Goal: Task Accomplishment & Management: Use online tool/utility

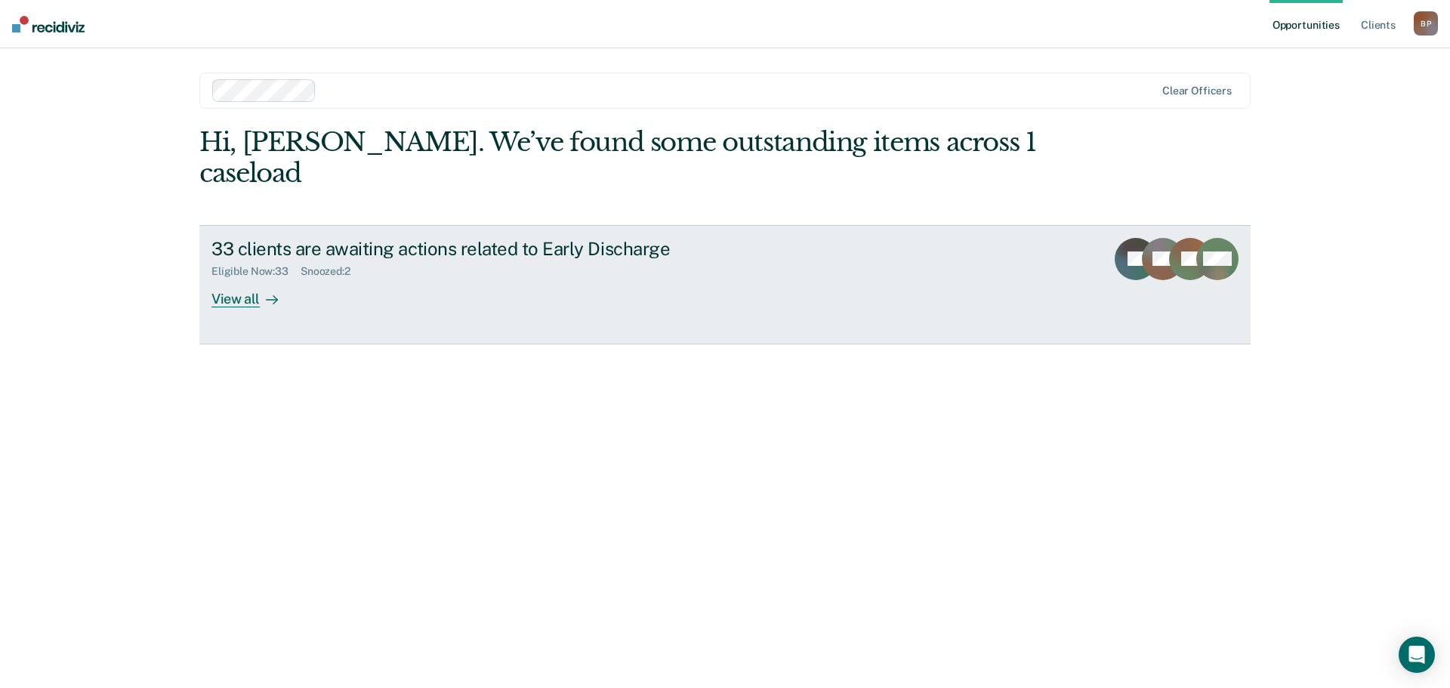
click at [254, 278] on div "View all" at bounding box center [253, 292] width 85 height 29
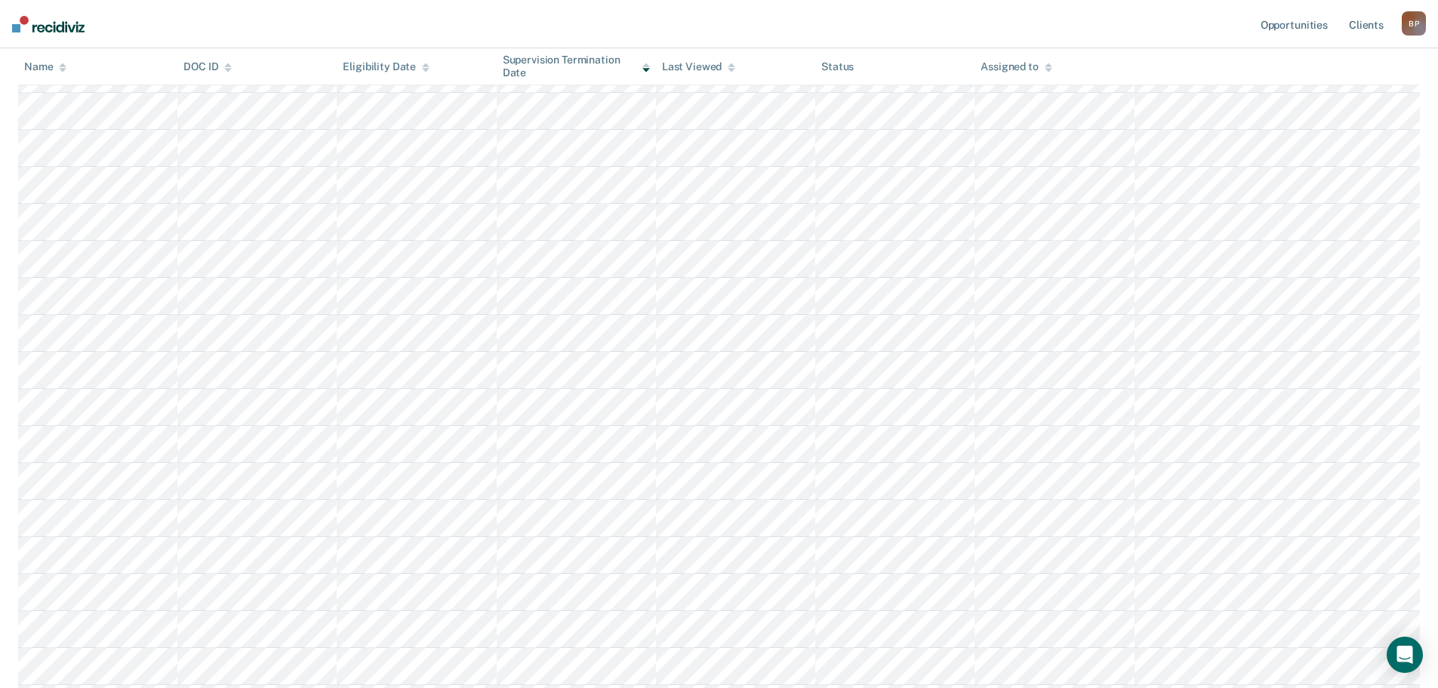
scroll to position [378, 0]
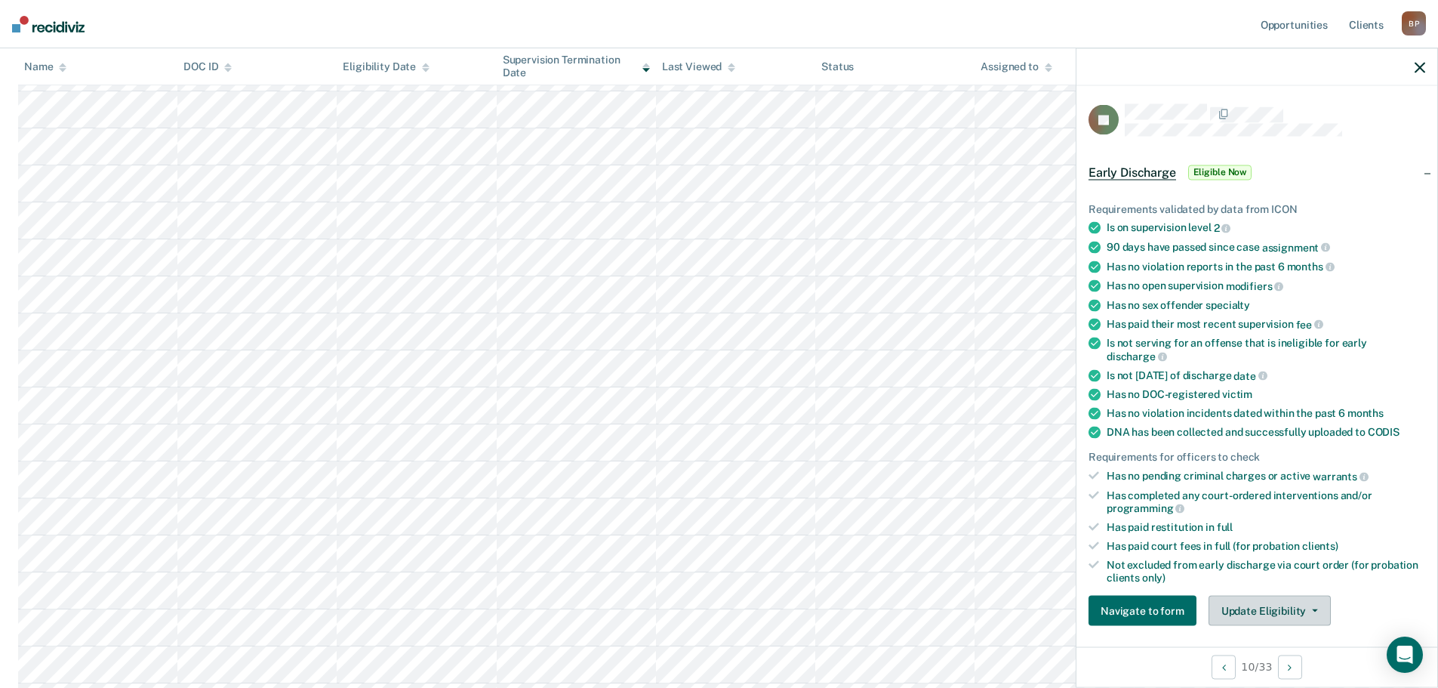
click at [1301, 602] on button "Update Eligibility" at bounding box center [1270, 611] width 122 height 30
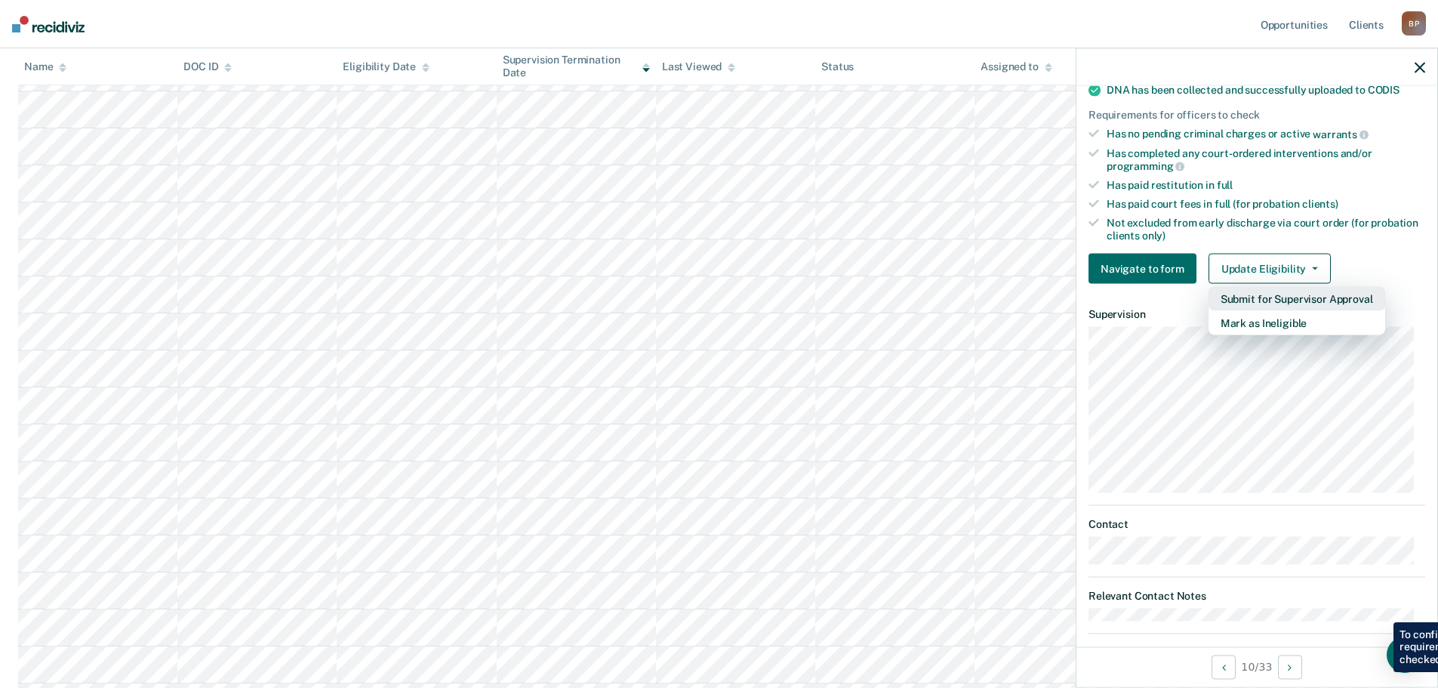
scroll to position [358, 0]
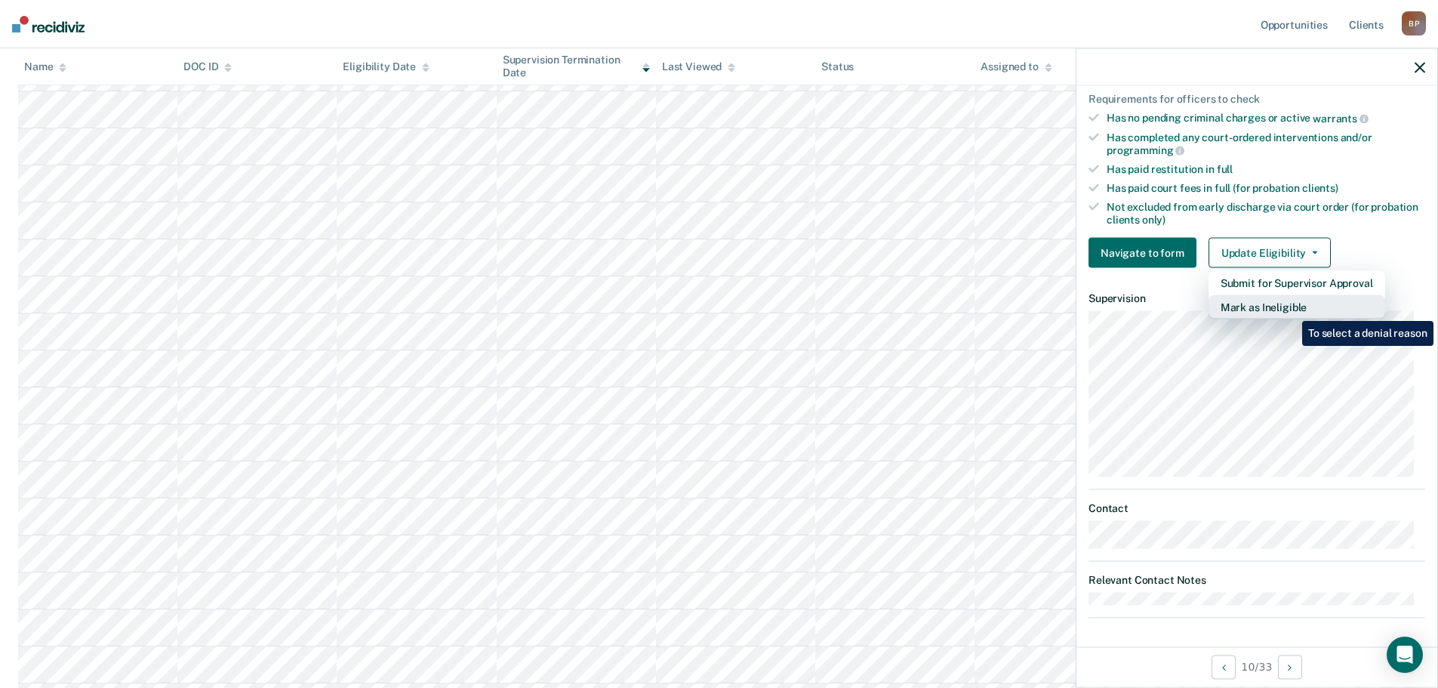
click at [1291, 310] on button "Mark as Ineligible" at bounding box center [1297, 307] width 177 height 24
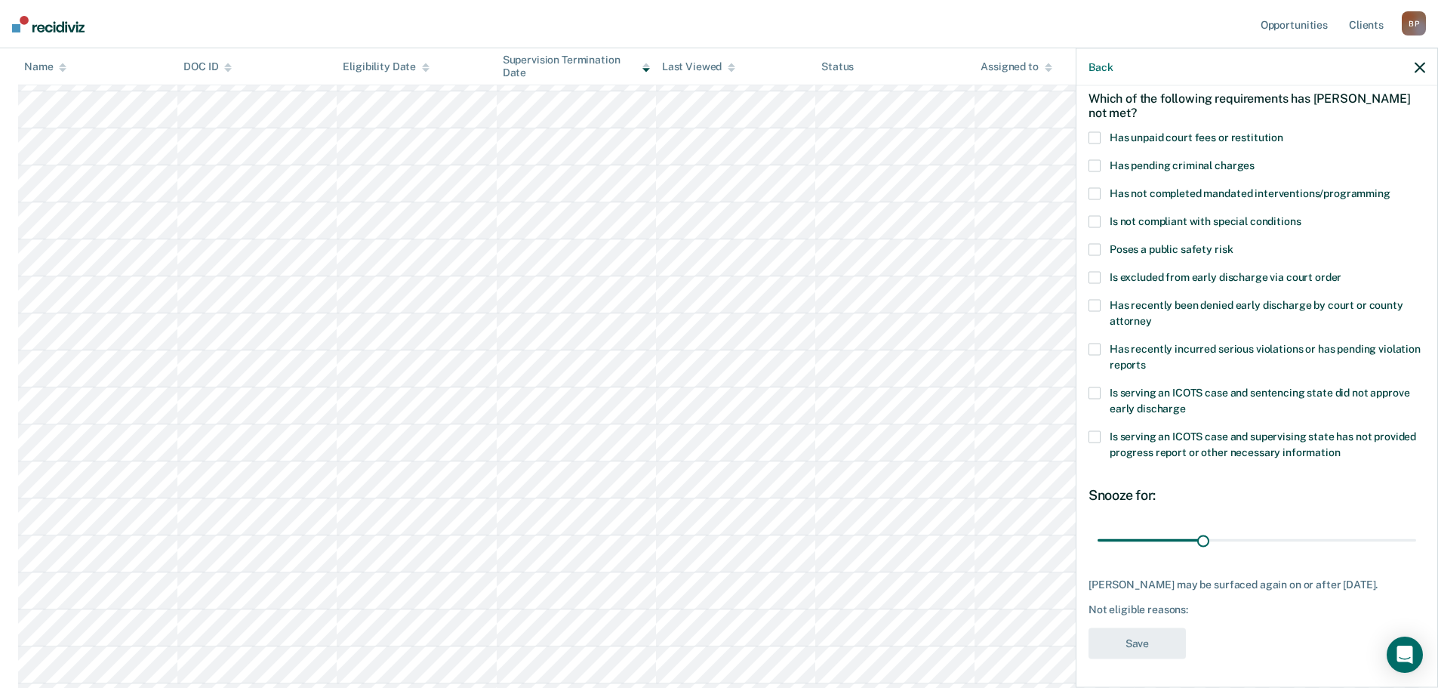
click at [1099, 134] on span at bounding box center [1095, 137] width 12 height 12
click at [1284, 131] on input "Has unpaid court fees or restitution" at bounding box center [1284, 131] width 0 height 0
drag, startPoint x: 1198, startPoint y: 546, endPoint x: 1424, endPoint y: 554, distance: 225.9
type input "90"
click at [1416, 553] on input "range" at bounding box center [1257, 540] width 319 height 26
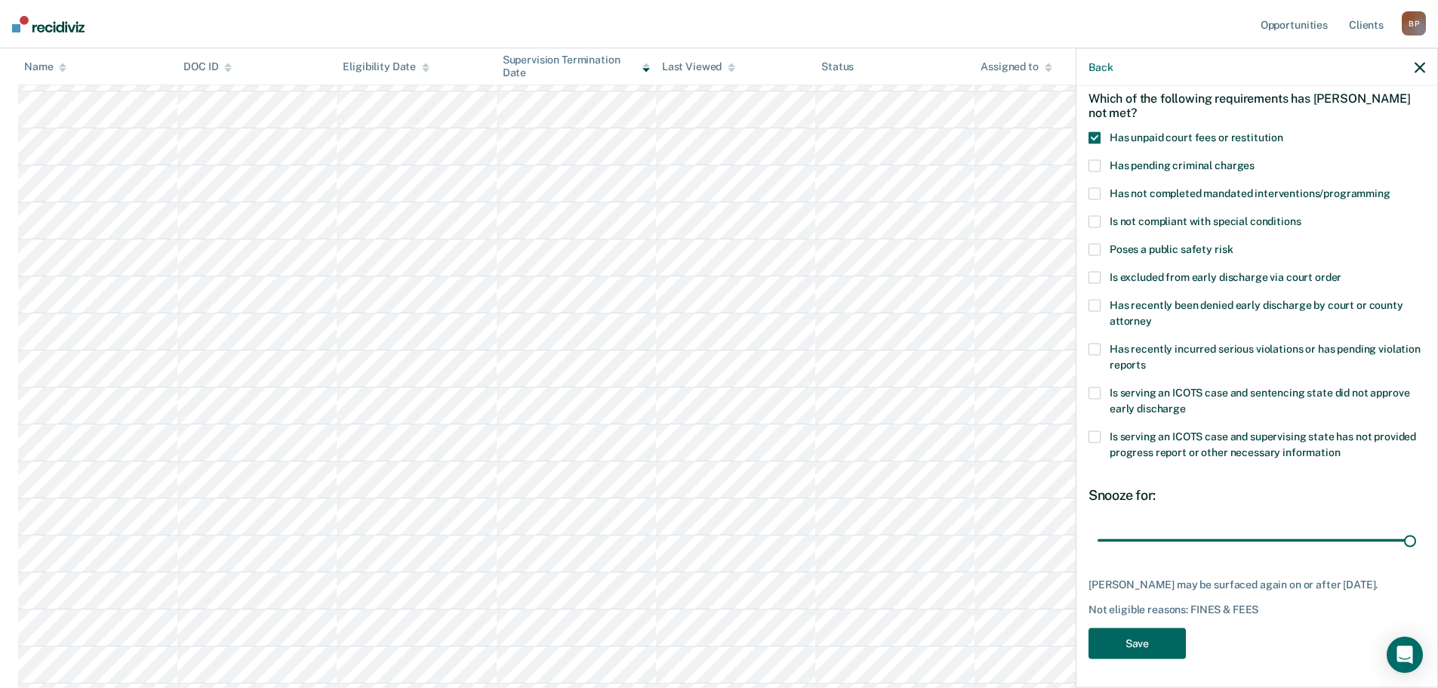
click at [1145, 652] on button "Save" at bounding box center [1137, 642] width 97 height 31
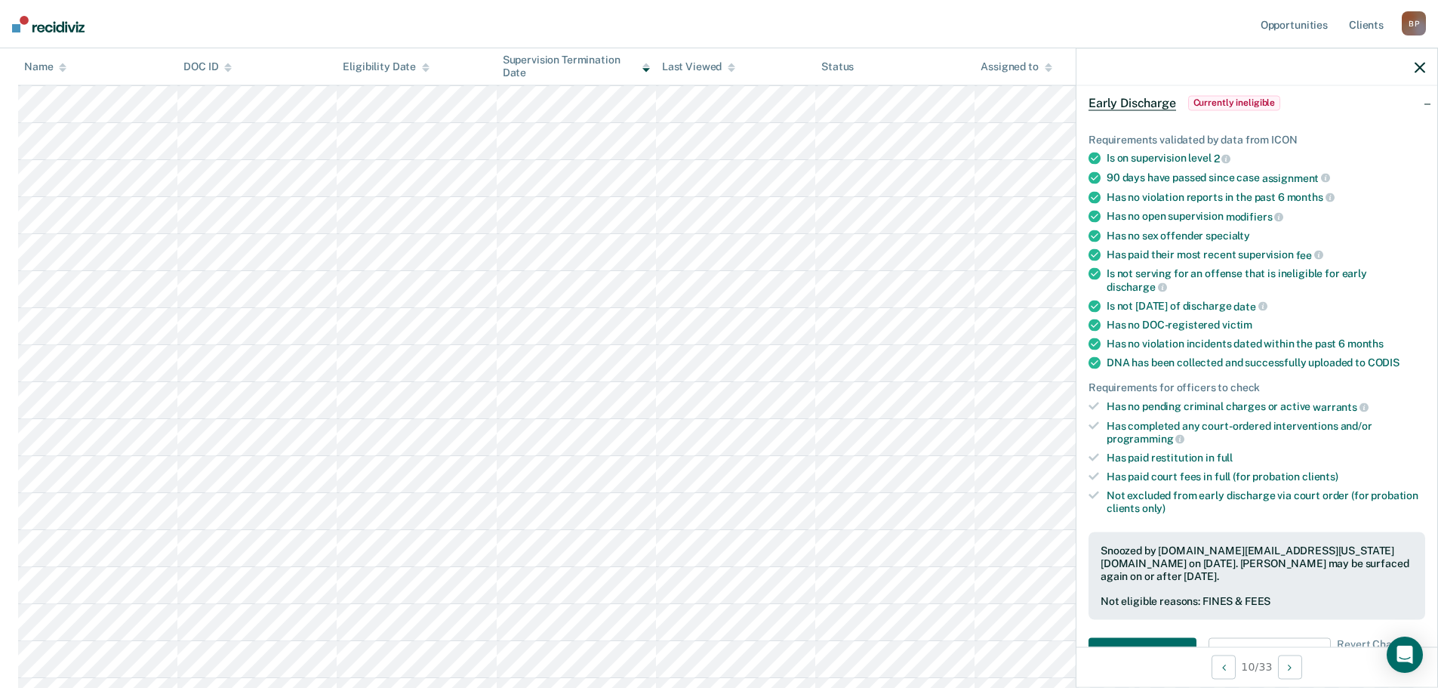
scroll to position [382, 0]
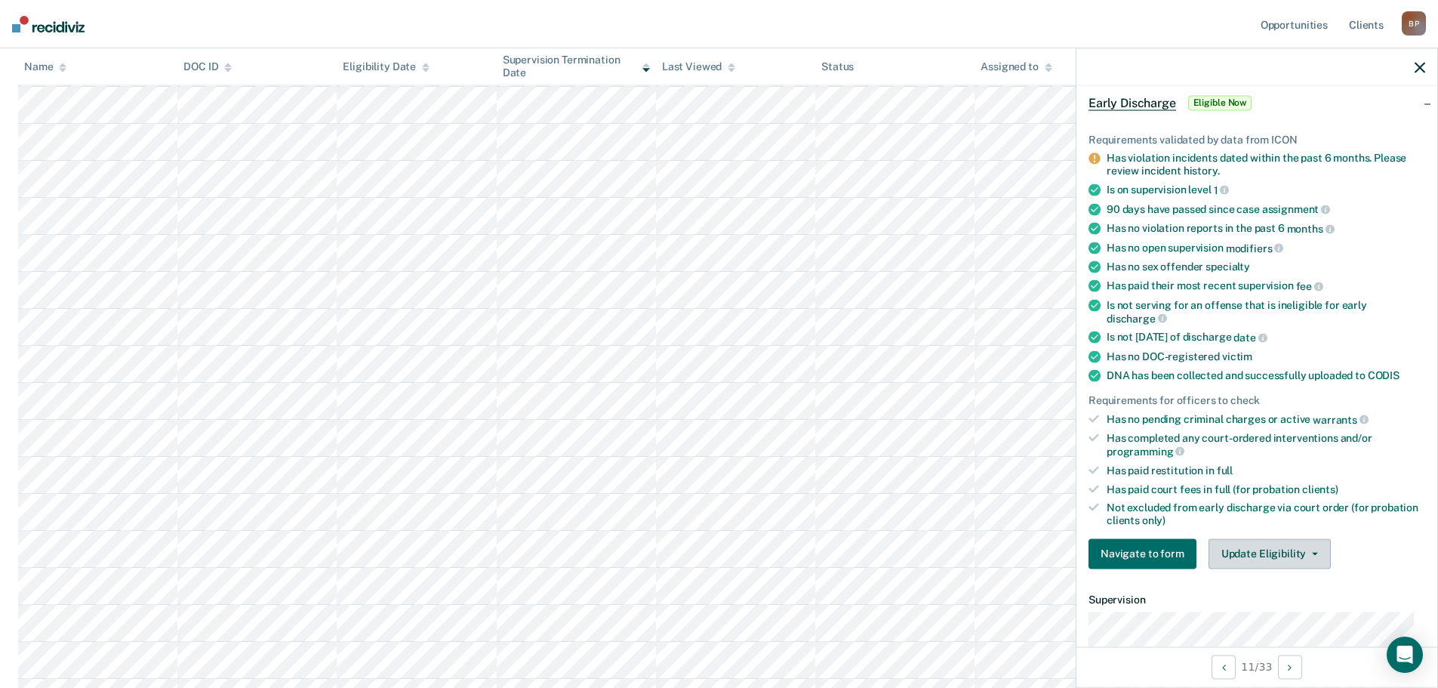
click at [1293, 557] on button "Update Eligibility" at bounding box center [1270, 553] width 122 height 30
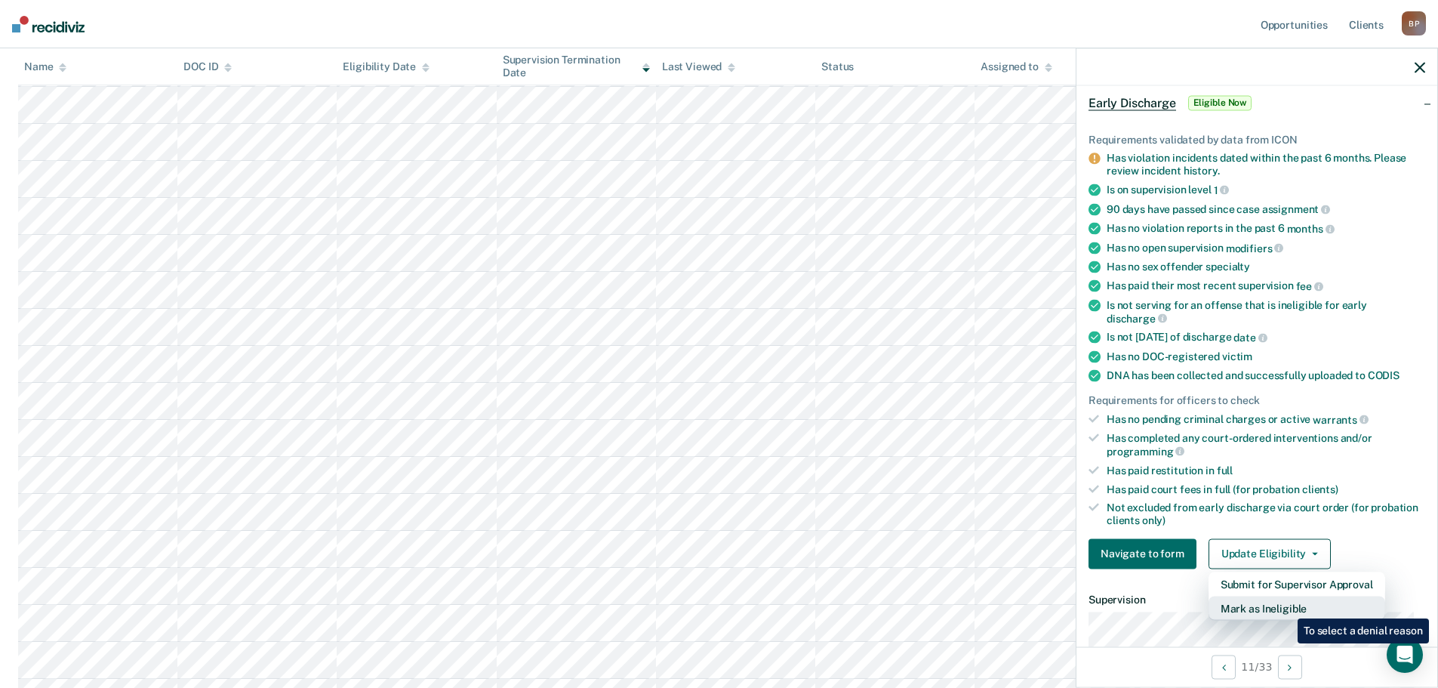
click at [1287, 607] on button "Mark as Ineligible" at bounding box center [1297, 608] width 177 height 24
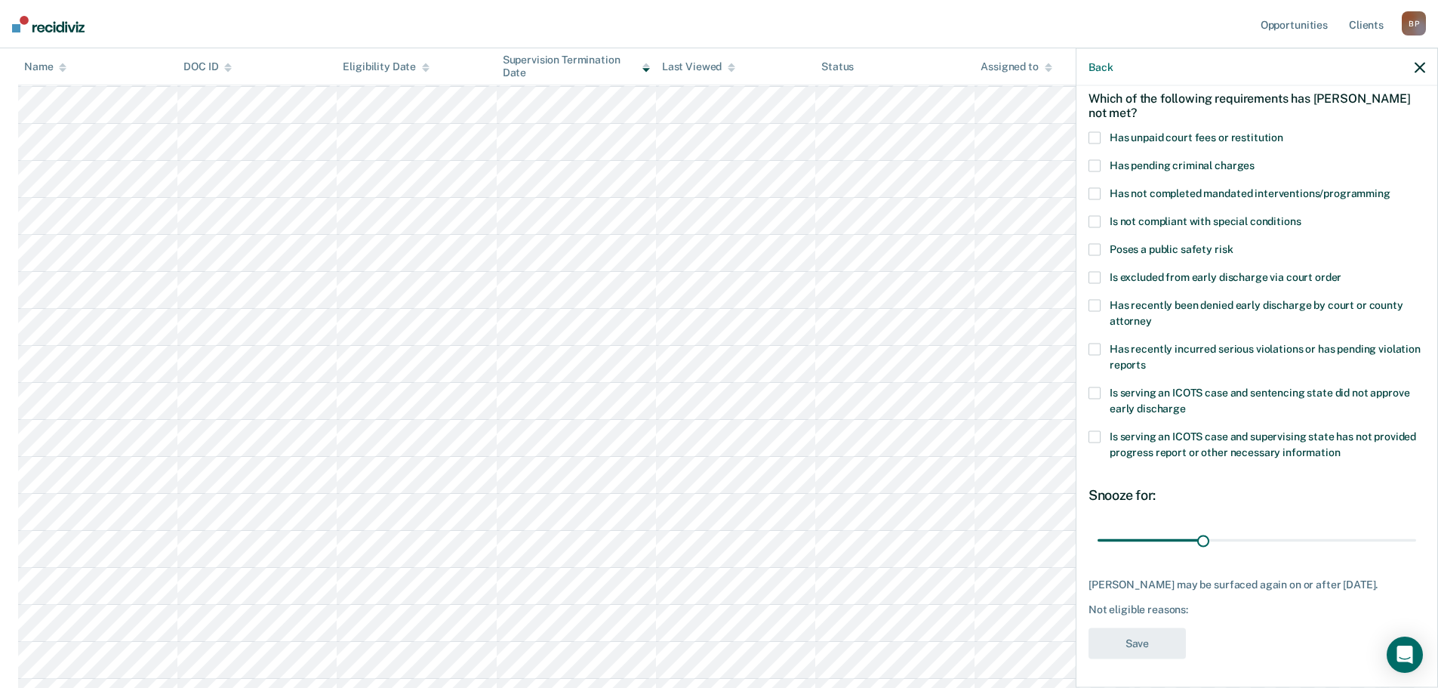
click at [1094, 139] on span at bounding box center [1095, 137] width 12 height 12
click at [1284, 131] on input "Has unpaid court fees or restitution" at bounding box center [1284, 131] width 0 height 0
drag, startPoint x: 1199, startPoint y: 541, endPoint x: 1448, endPoint y: 525, distance: 249.7
type input "90"
click at [1416, 527] on input "range" at bounding box center [1257, 540] width 319 height 26
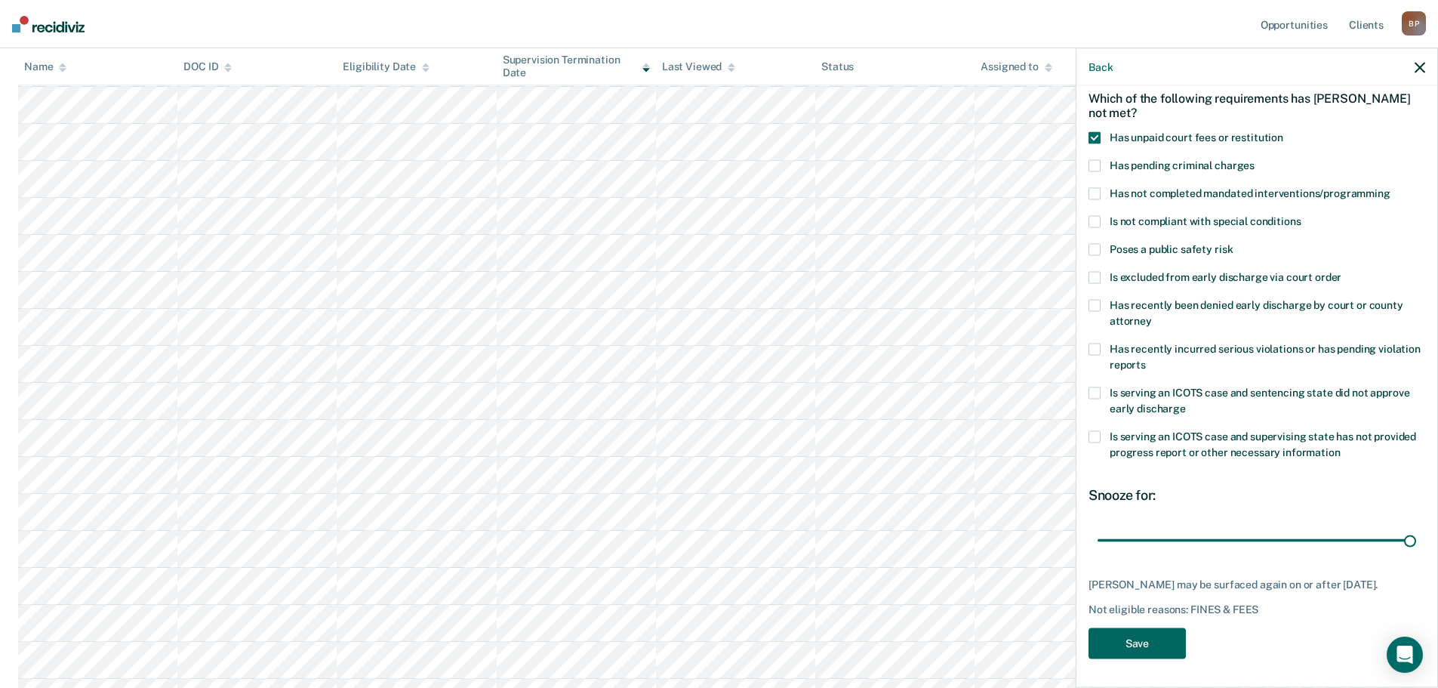
click at [1150, 637] on button "Save" at bounding box center [1137, 642] width 97 height 31
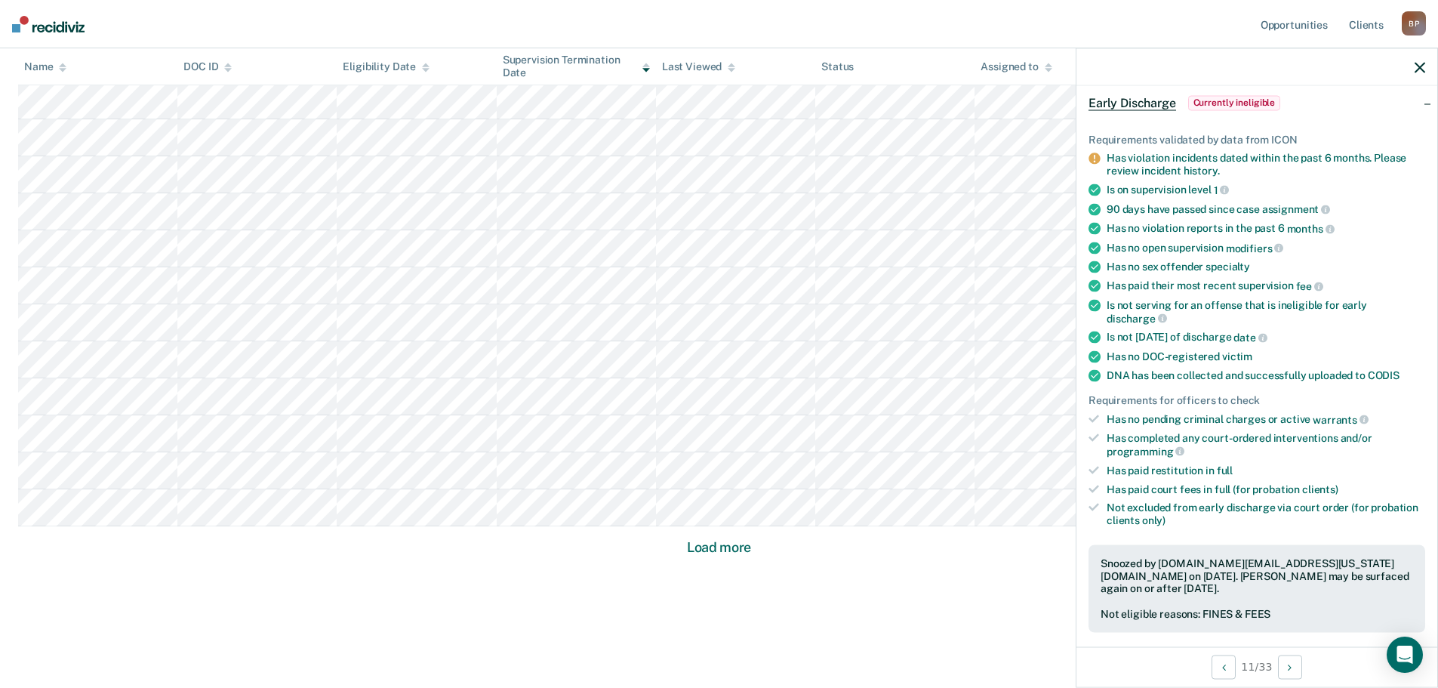
scroll to position [869, 0]
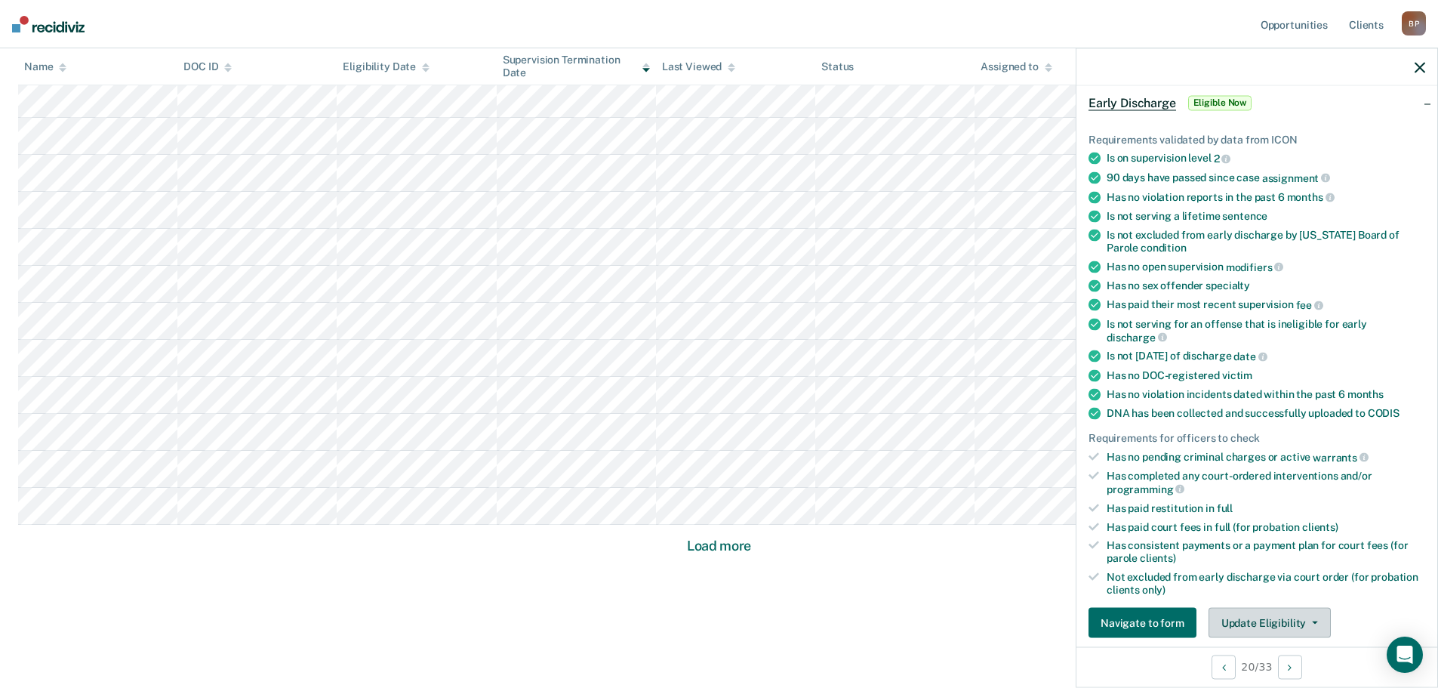
click at [1244, 623] on button "Update Eligibility" at bounding box center [1270, 623] width 122 height 30
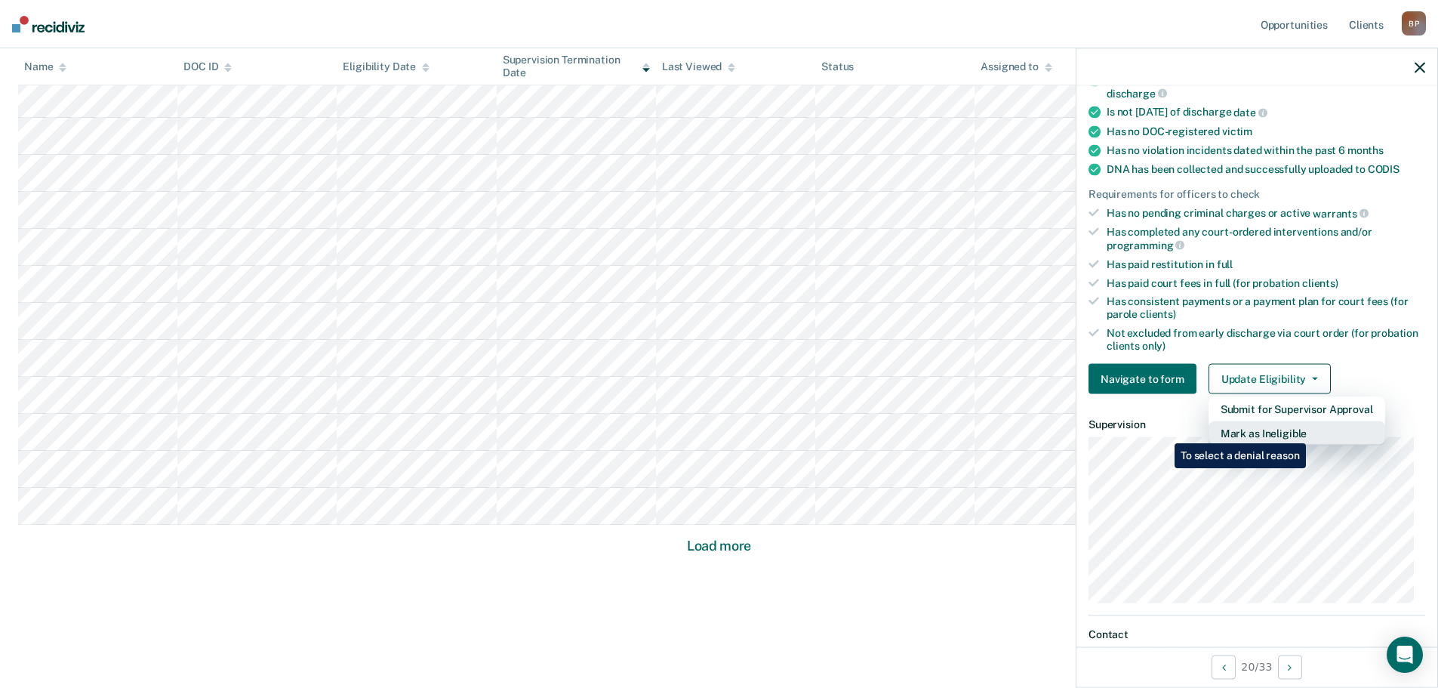
click at [1309, 432] on button "Mark as Ineligible" at bounding box center [1297, 433] width 177 height 24
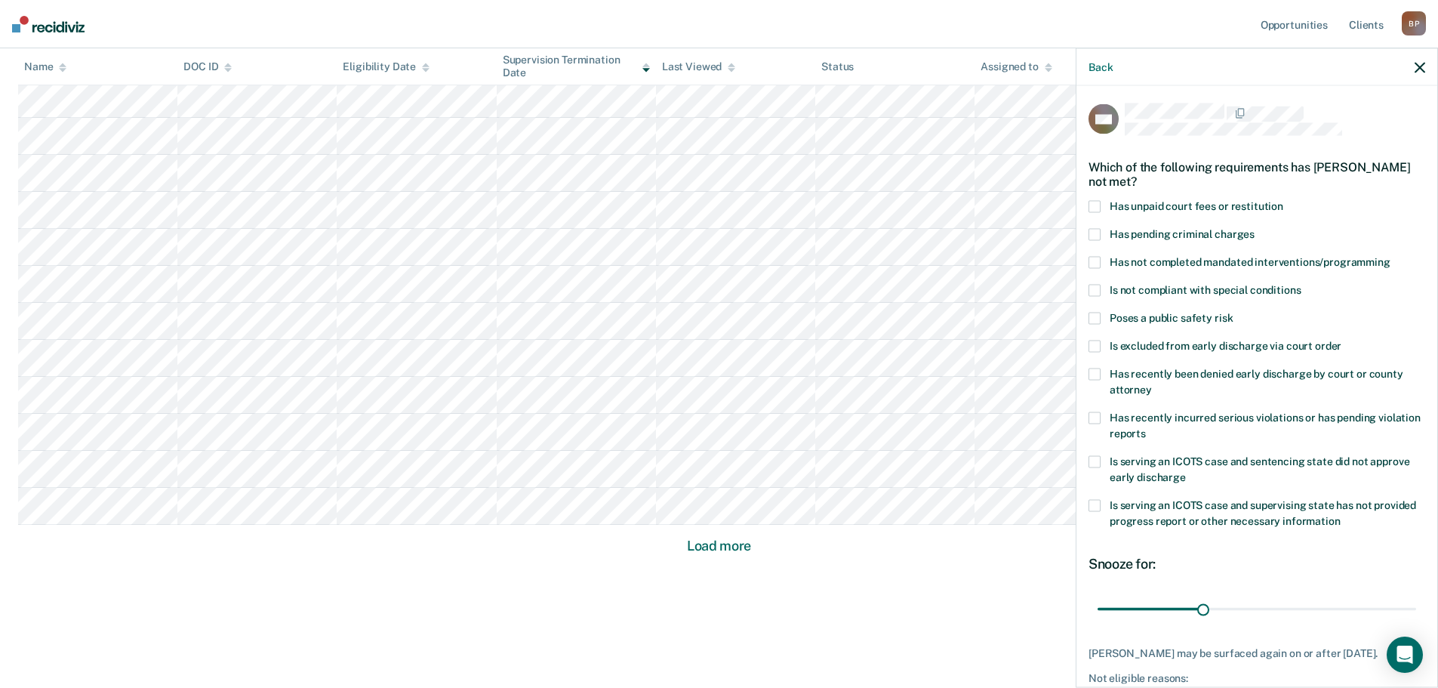
scroll to position [0, 0]
click at [1419, 69] on icon "button" at bounding box center [1420, 67] width 11 height 11
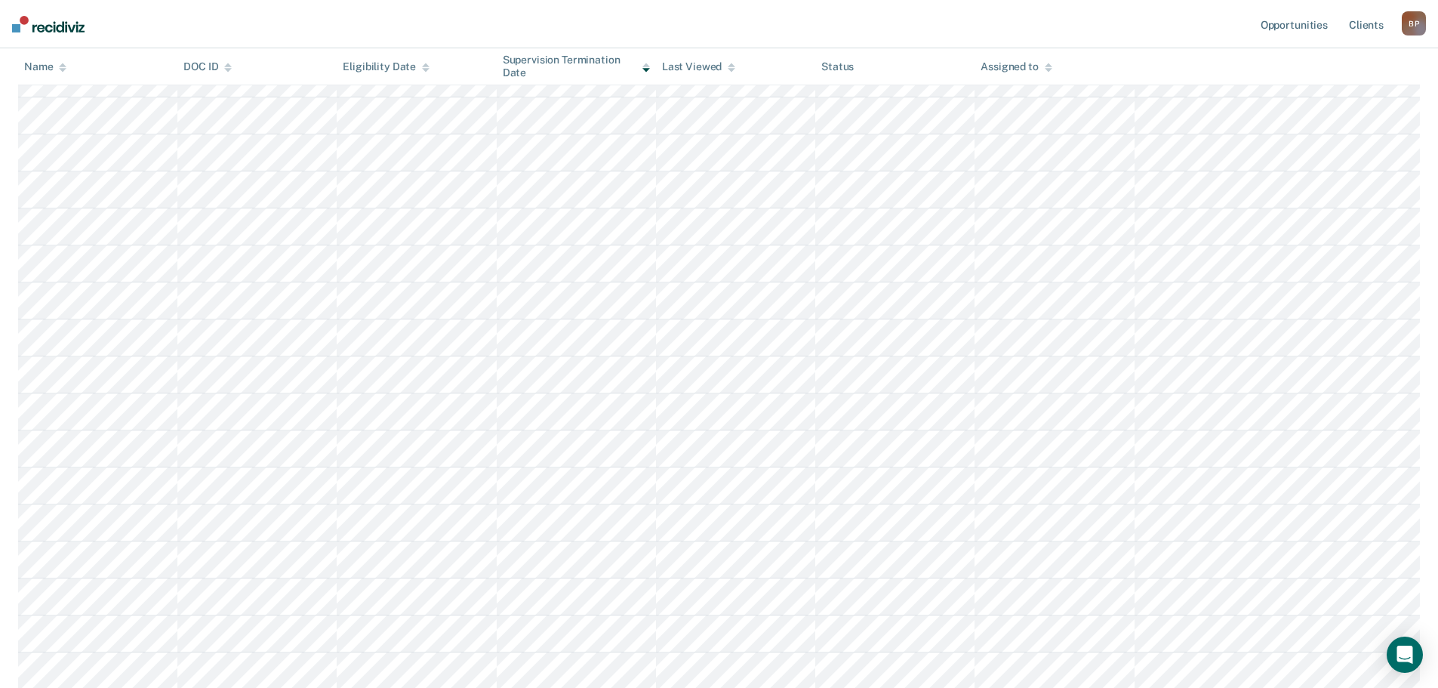
scroll to position [567, 0]
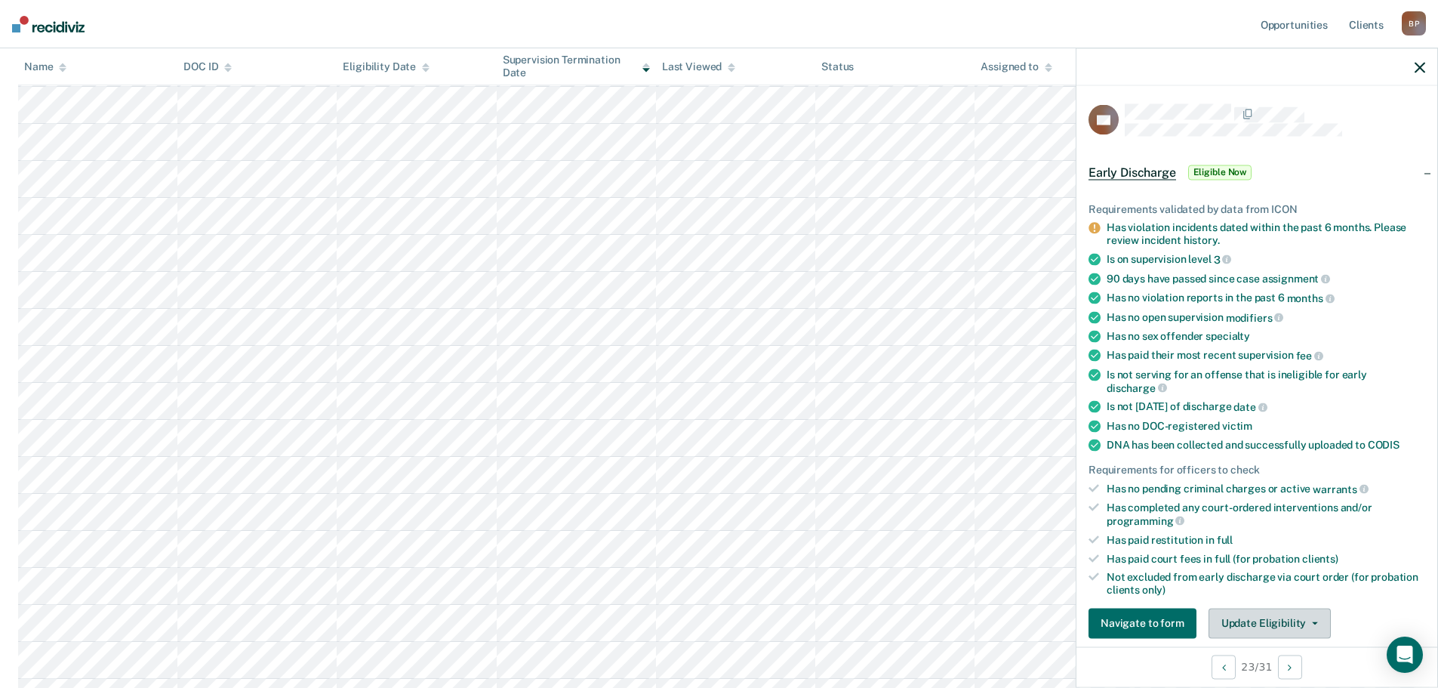
click at [1262, 624] on button "Update Eligibility" at bounding box center [1270, 623] width 122 height 30
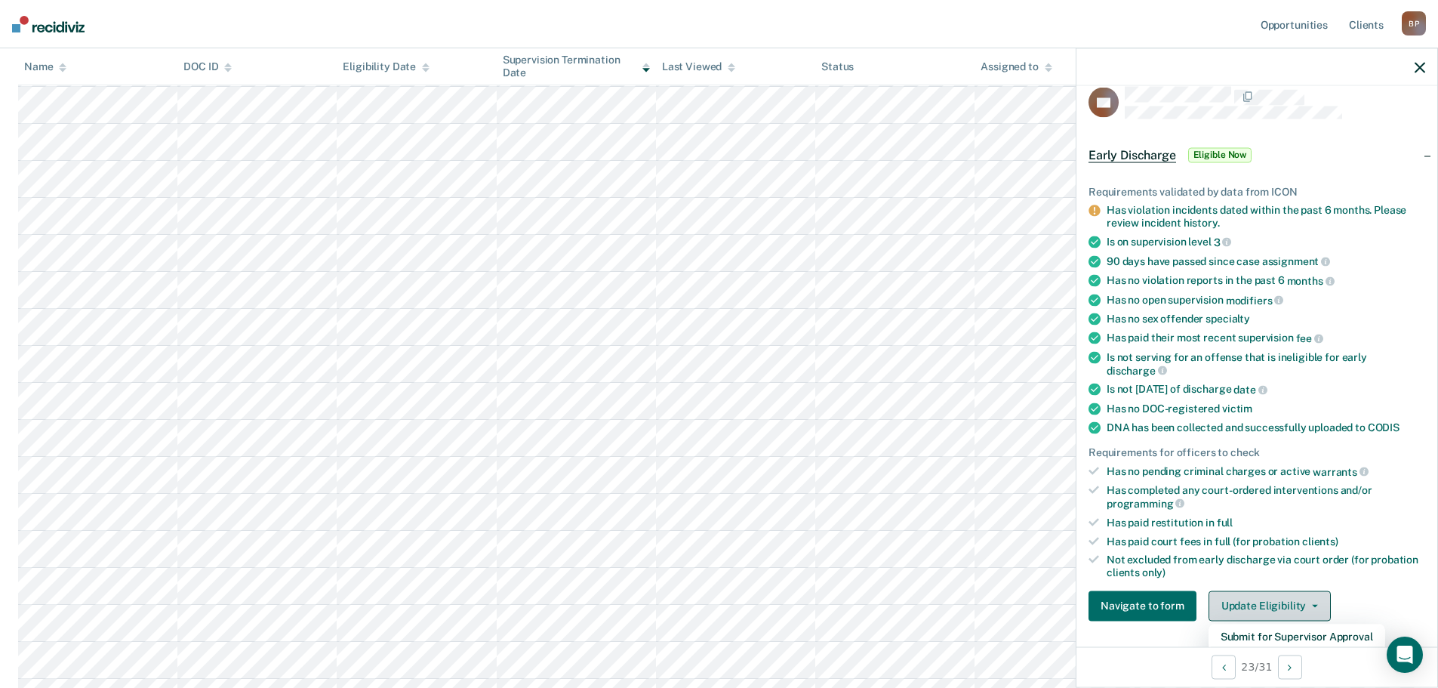
click at [1268, 606] on button "Update Eligibility" at bounding box center [1270, 605] width 122 height 30
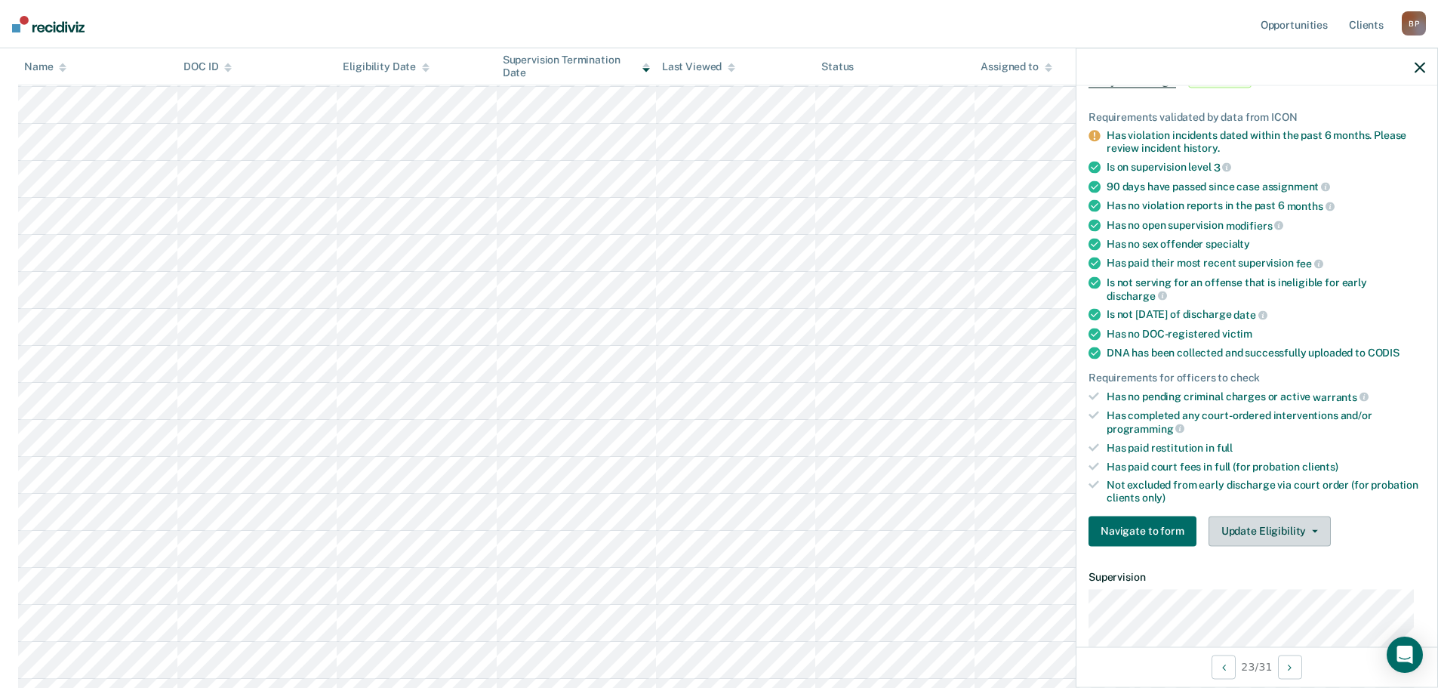
scroll to position [244, 0]
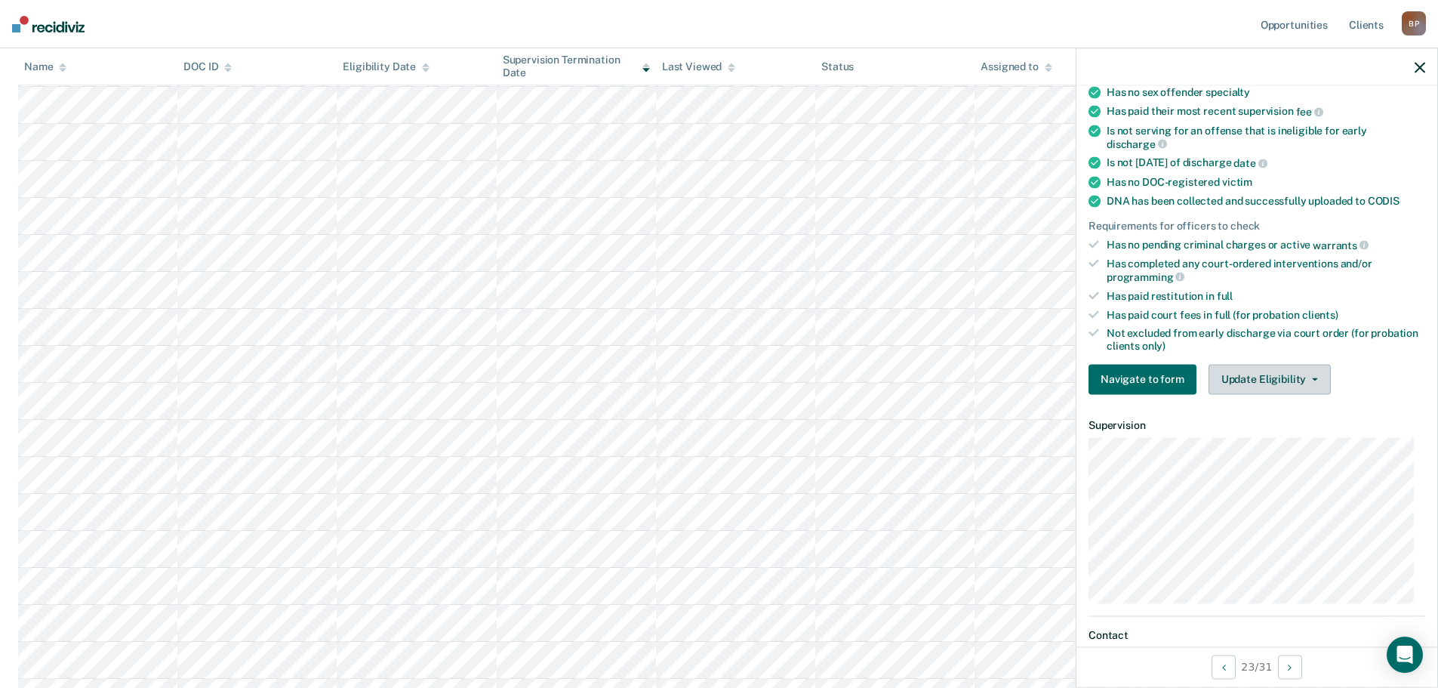
click at [1275, 366] on button "Update Eligibility" at bounding box center [1270, 379] width 122 height 30
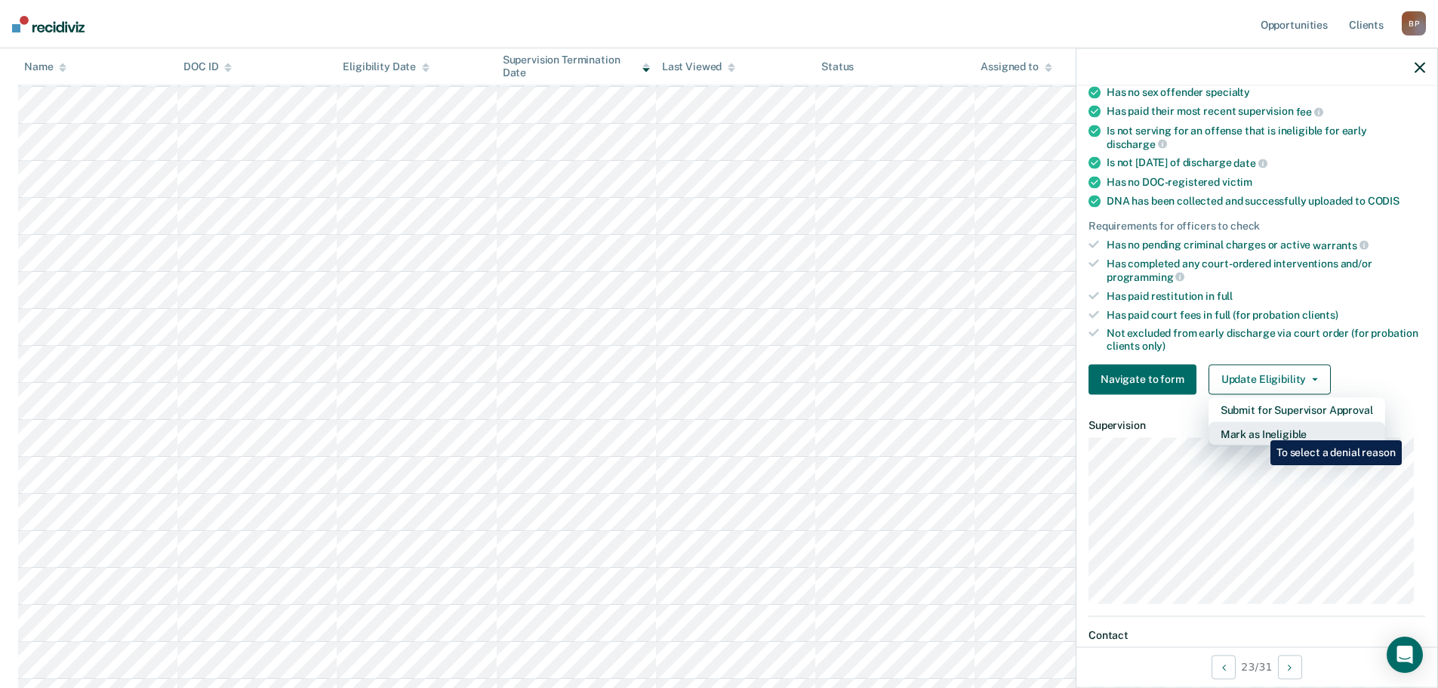
click at [1259, 429] on button "Mark as Ineligible" at bounding box center [1297, 433] width 177 height 24
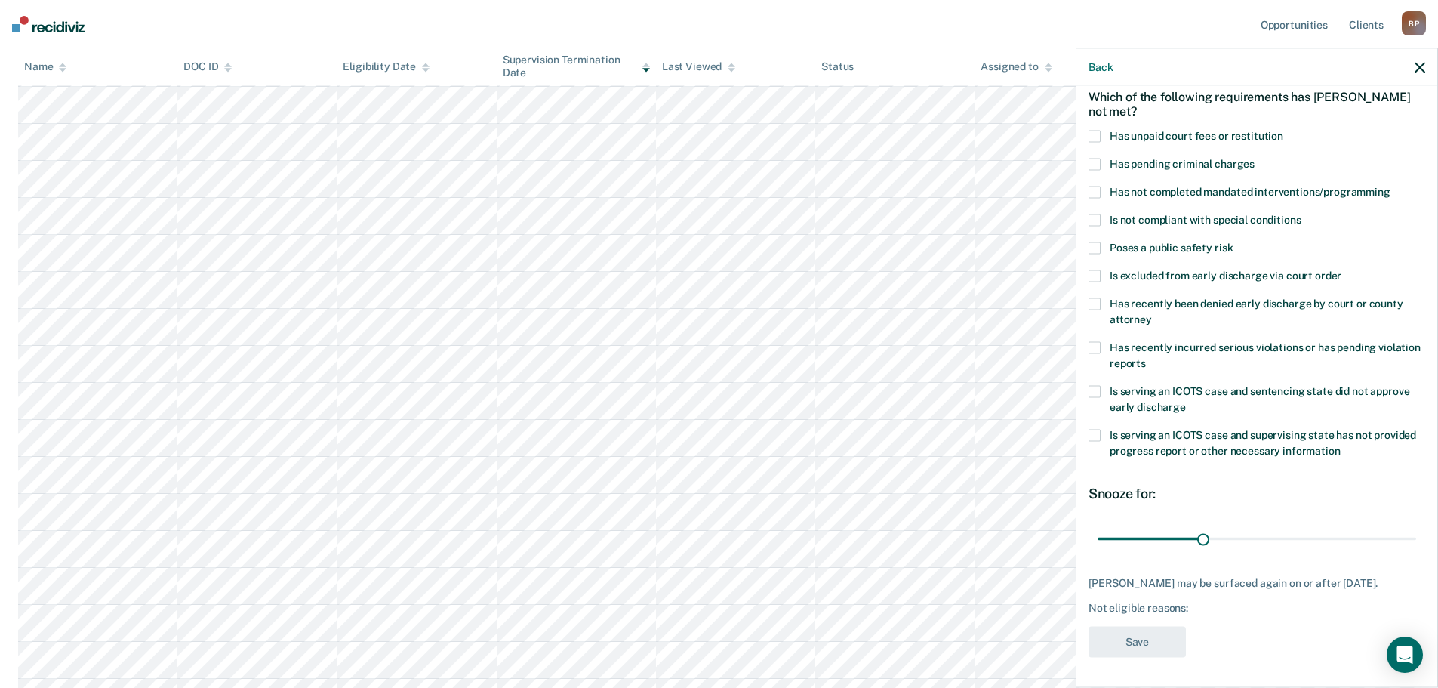
click at [1151, 129] on span "Has unpaid court fees or restitution" at bounding box center [1197, 135] width 174 height 12
click at [1284, 130] on input "Has unpaid court fees or restitution" at bounding box center [1284, 130] width 0 height 0
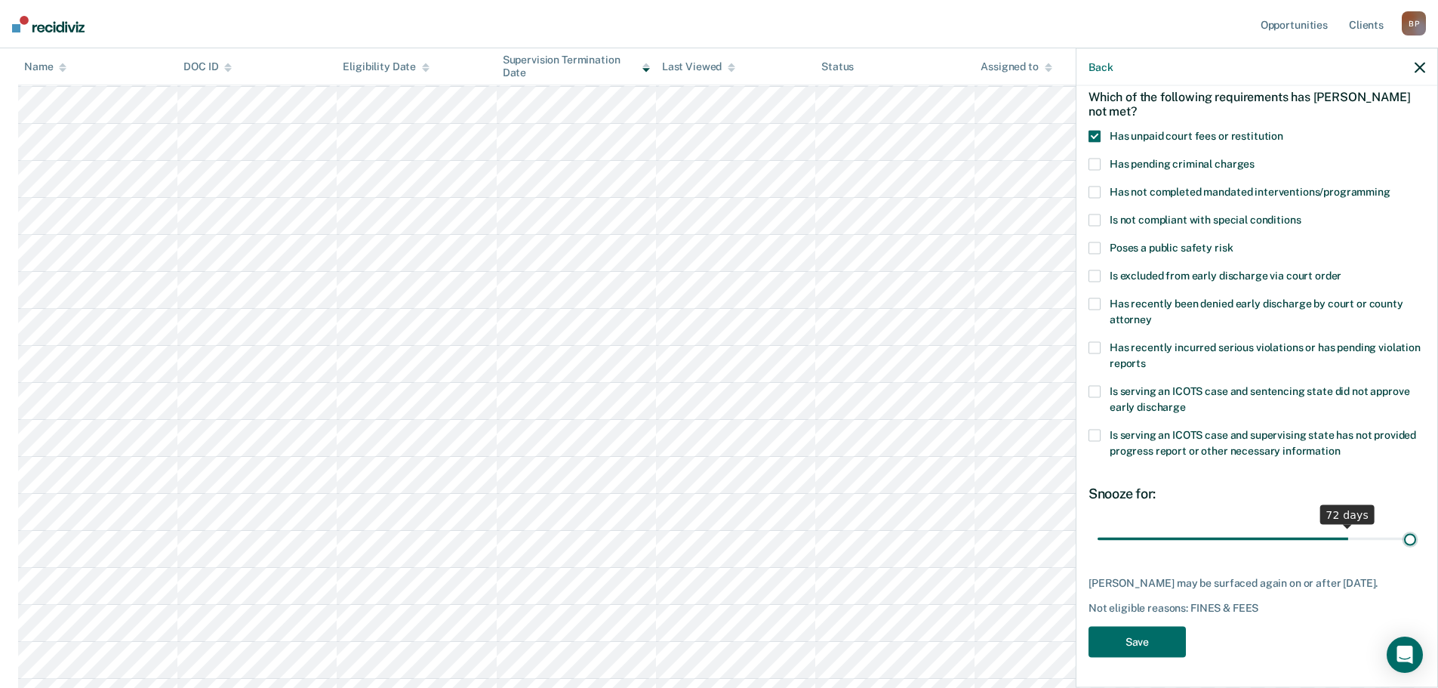
drag, startPoint x: 1201, startPoint y: 529, endPoint x: 1450, endPoint y: 544, distance: 250.4
type input "90"
click at [1416, 544] on input "range" at bounding box center [1257, 539] width 319 height 26
click at [1131, 646] on button "Save" at bounding box center [1137, 641] width 97 height 31
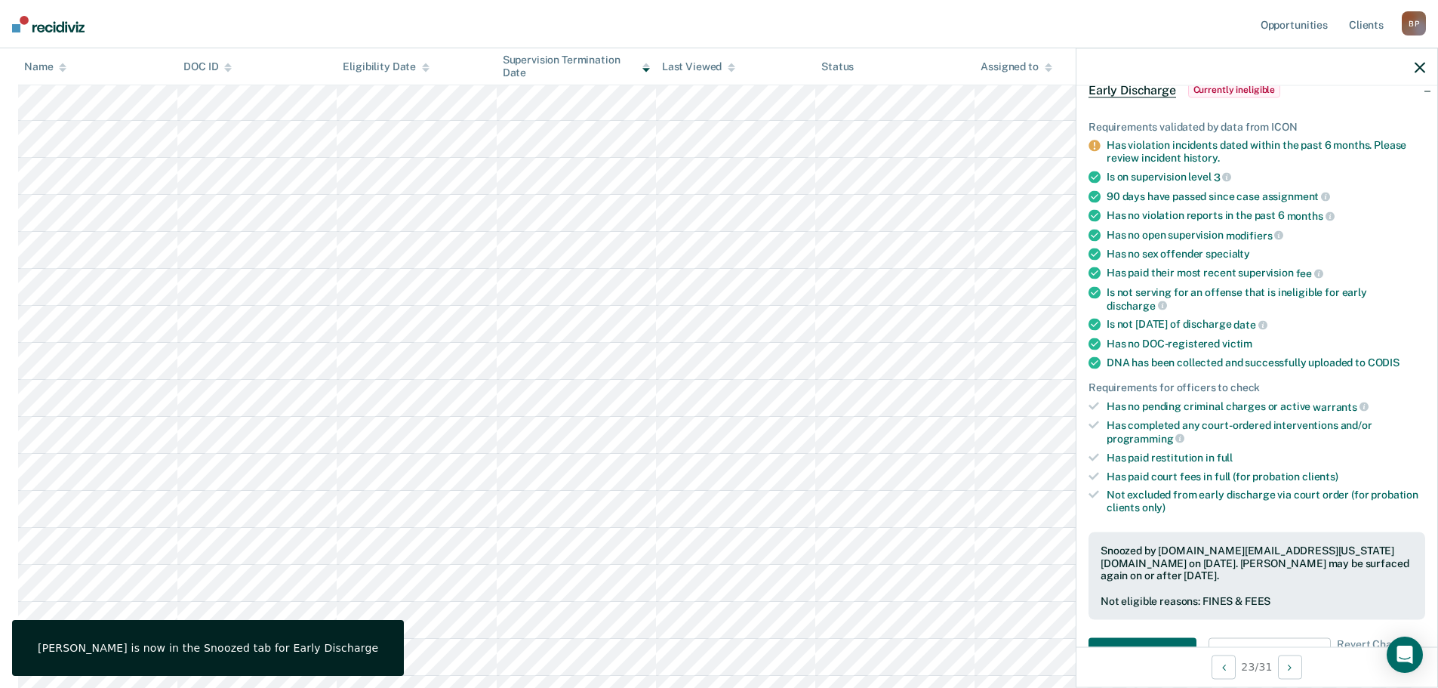
scroll to position [604, 0]
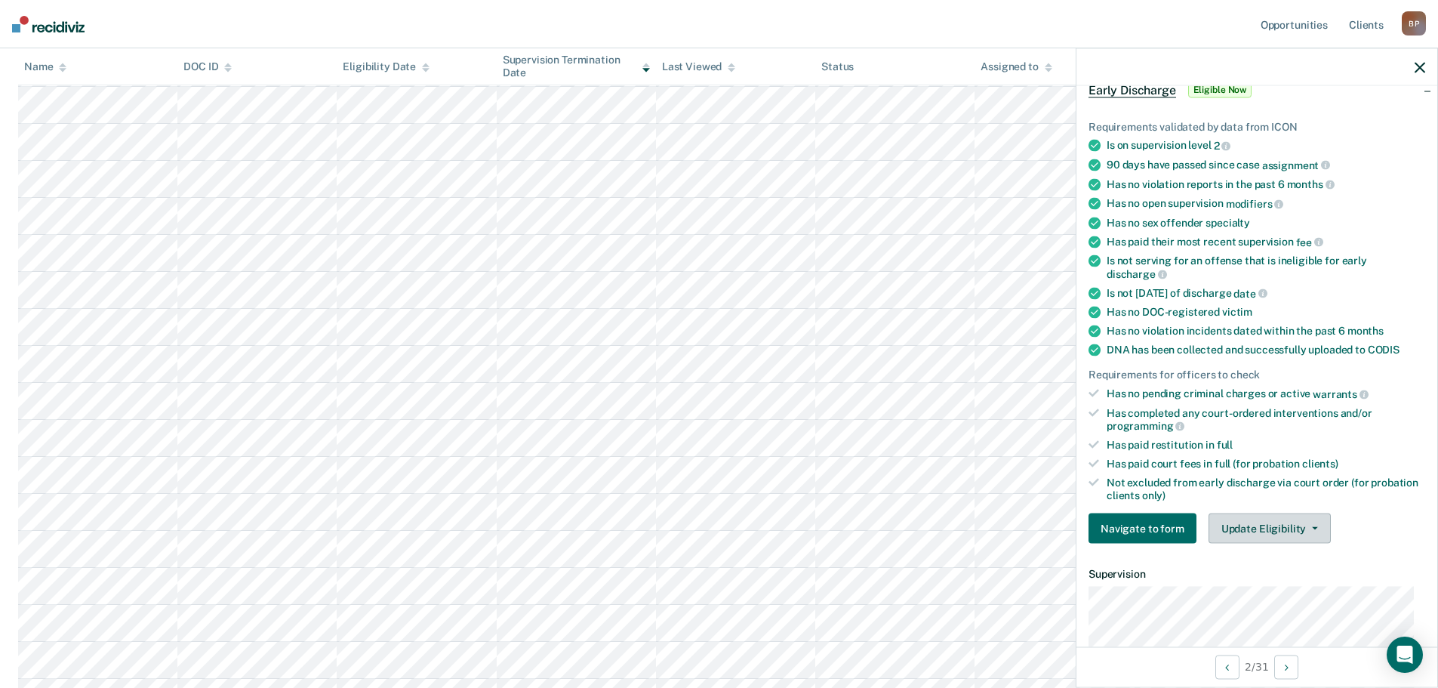
click at [1248, 519] on button "Update Eligibility" at bounding box center [1270, 528] width 122 height 30
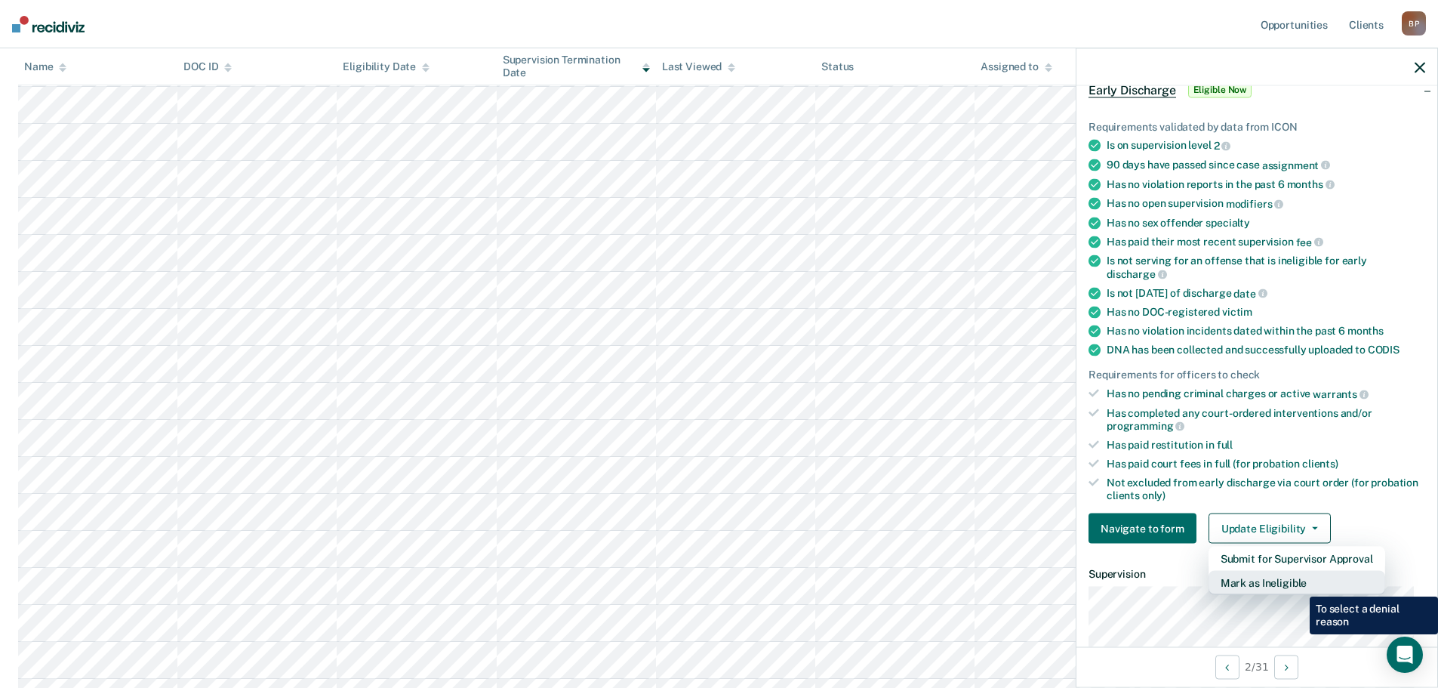
click at [1299, 585] on button "Mark as Ineligible" at bounding box center [1297, 583] width 177 height 24
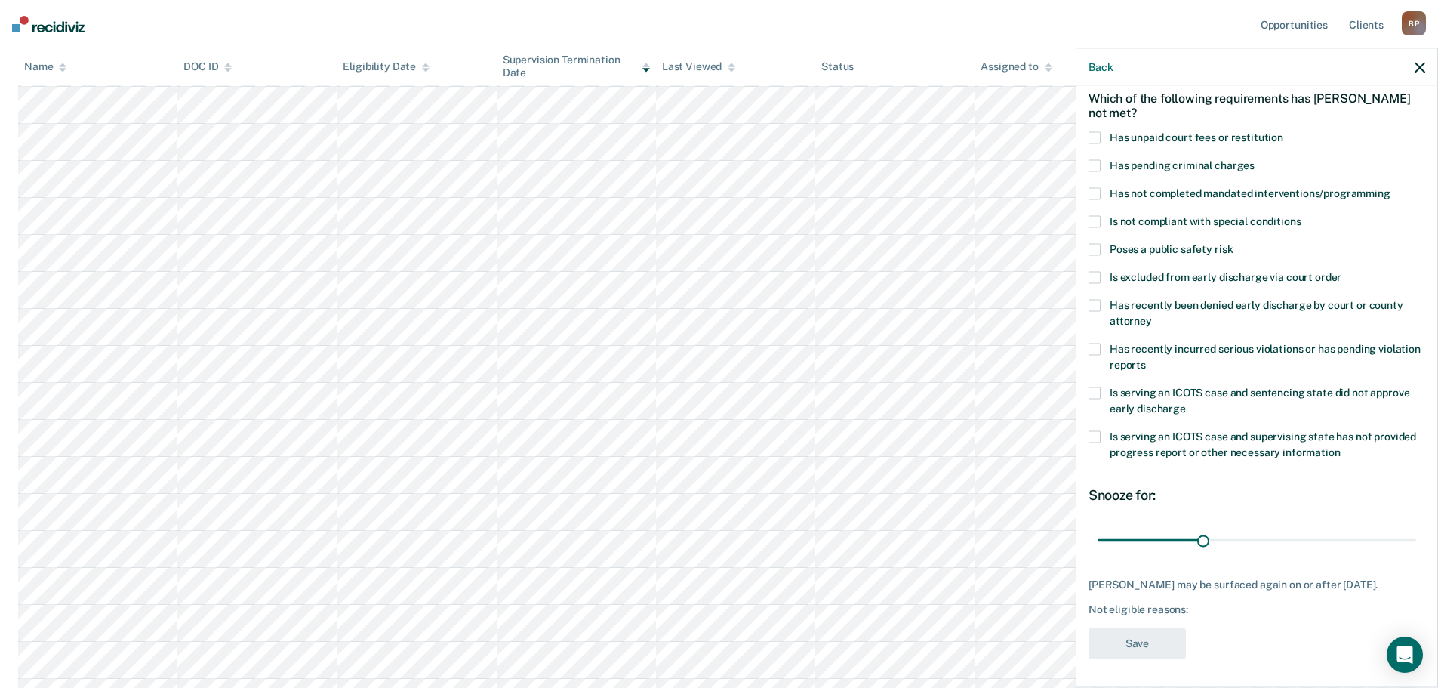
click at [1173, 448] on span "Is serving an ICOTS case and supervising state has not provided progress report…" at bounding box center [1263, 444] width 307 height 28
click at [1341, 446] on input "Is serving an ICOTS case and supervising state has not provided progress report…" at bounding box center [1341, 446] width 0 height 0
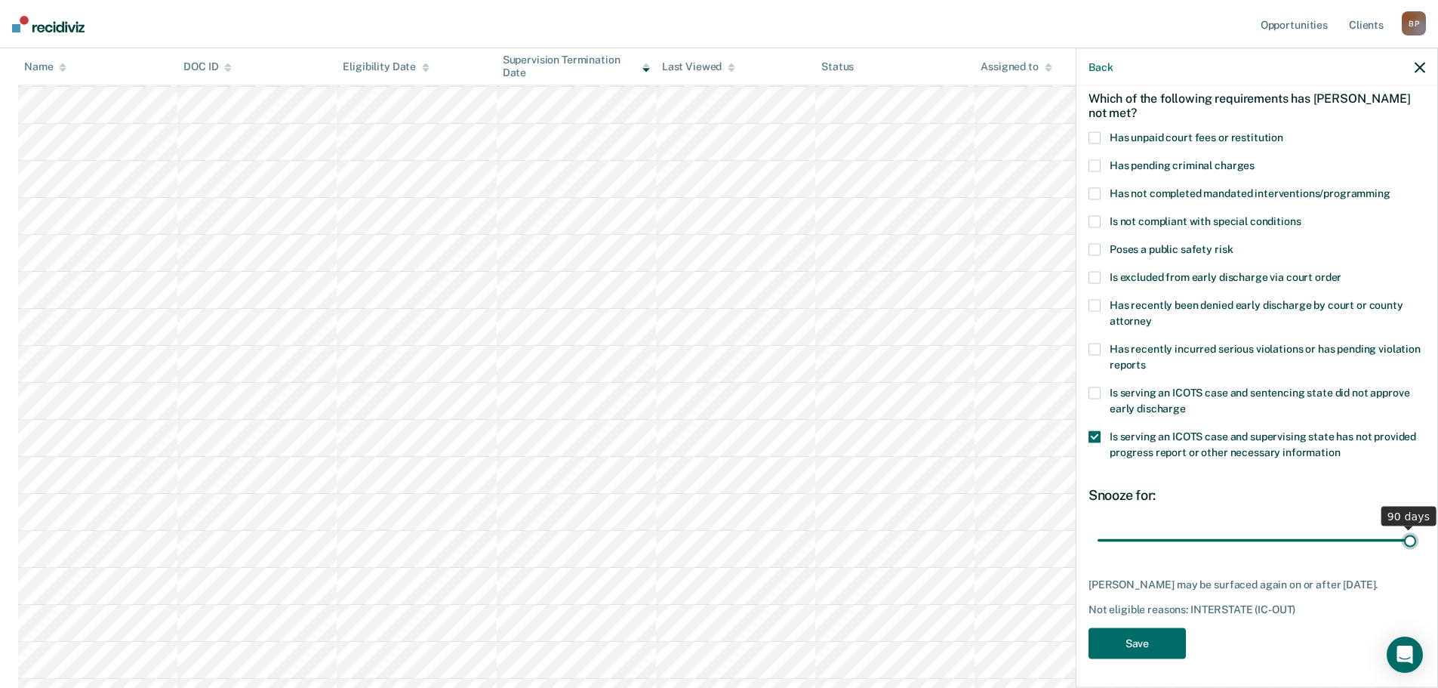
drag, startPoint x: 1201, startPoint y: 545, endPoint x: 1419, endPoint y: 547, distance: 218.2
type input "90"
click at [1416, 547] on input "range" at bounding box center [1257, 540] width 319 height 26
click at [1093, 399] on label "Is serving an ICOTS case and sentencing state did not approve early discharge" at bounding box center [1257, 403] width 337 height 32
click at [1186, 402] on input "Is serving an ICOTS case and sentencing state did not approve early discharge" at bounding box center [1186, 402] width 0 height 0
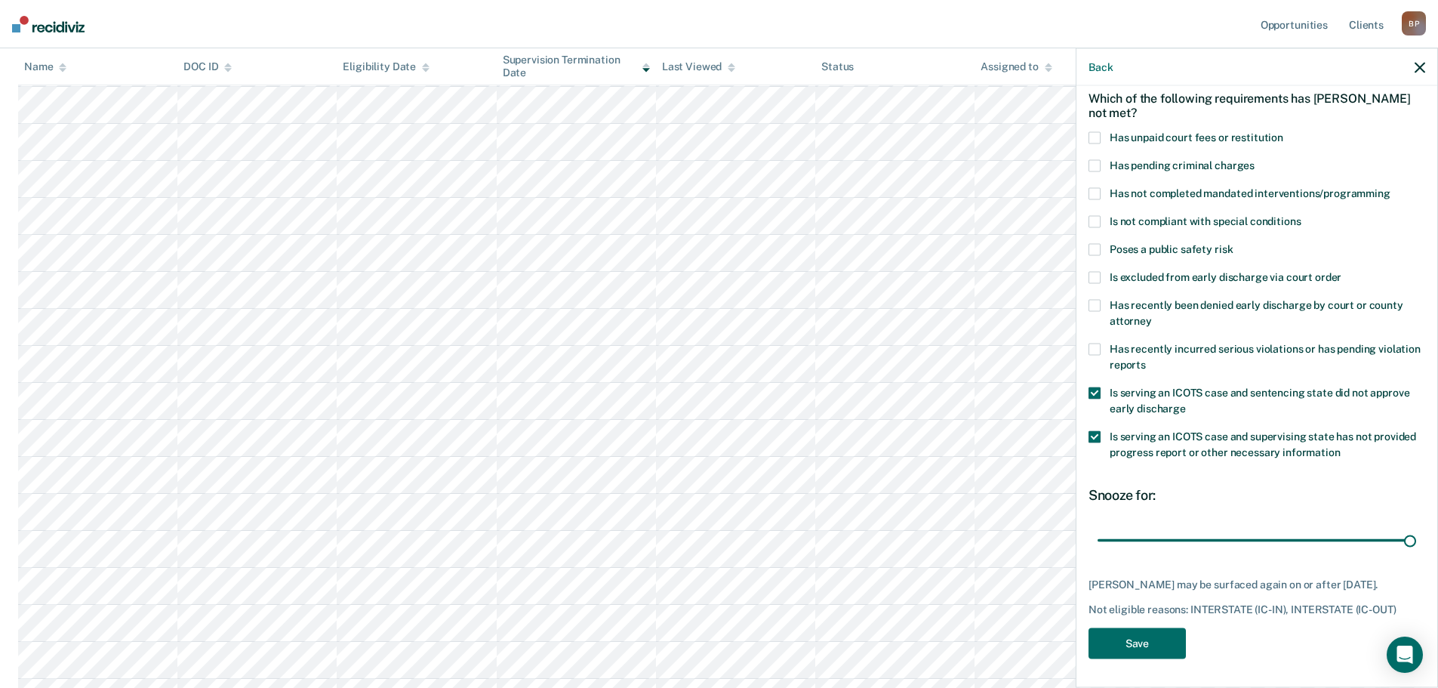
click at [1096, 435] on span at bounding box center [1095, 436] width 12 height 12
click at [1341, 446] on input "Is serving an ICOTS case and supervising state has not provided progress report…" at bounding box center [1341, 446] width 0 height 0
